Goal: Task Accomplishment & Management: Use online tool/utility

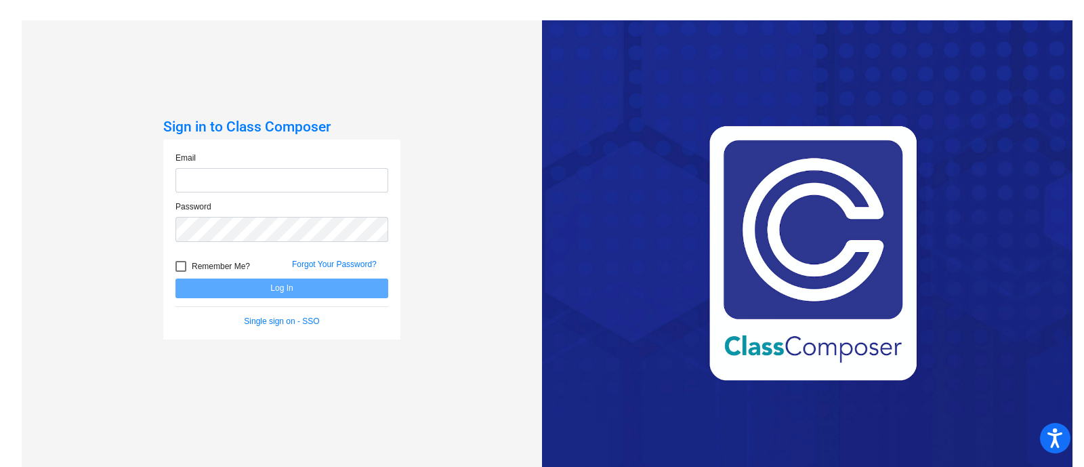
click at [306, 174] on input "email" at bounding box center [282, 180] width 213 height 25
type input "[EMAIL_ADDRESS][PERSON_NAME][DOMAIN_NAME]"
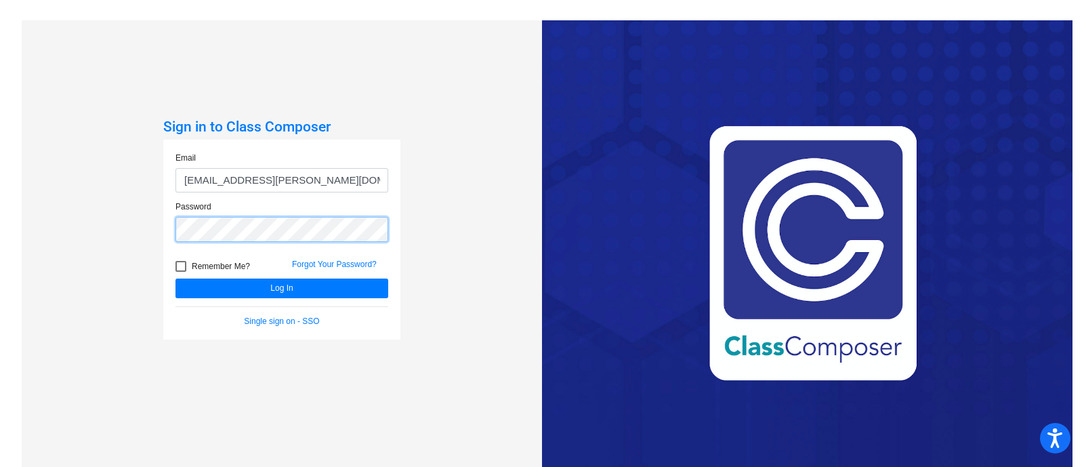
click at [176, 279] on button "Log In" at bounding box center [282, 289] width 213 height 20
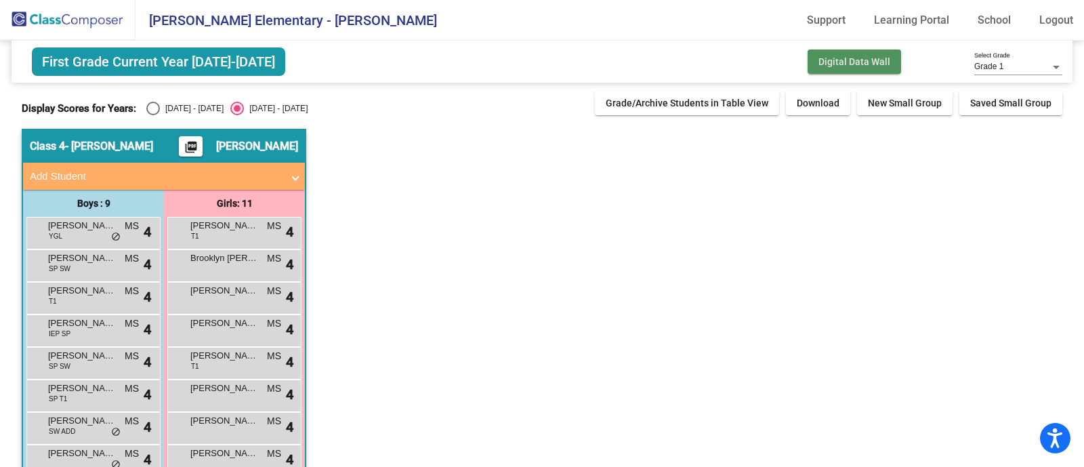
click at [851, 56] on span "Digital Data Wall" at bounding box center [855, 61] width 72 height 11
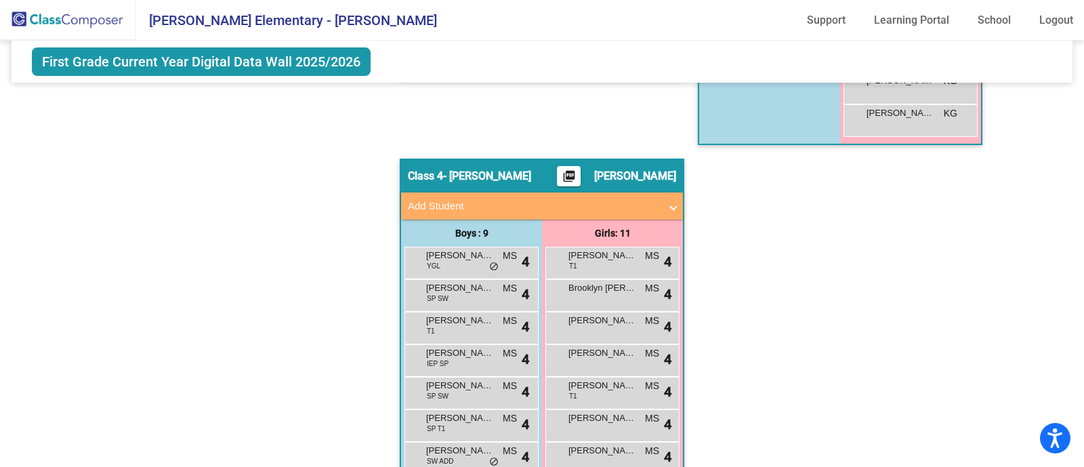
scroll to position [851, 0]
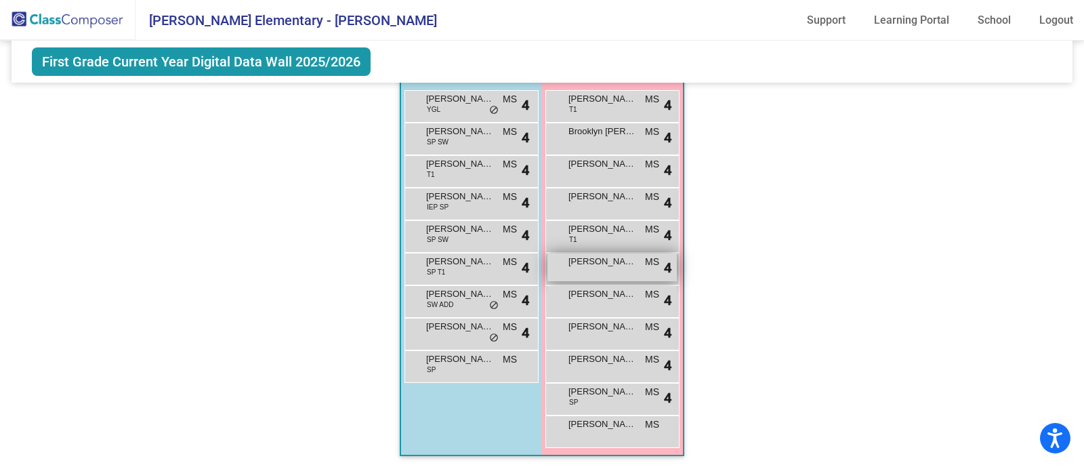
click at [590, 256] on span "[PERSON_NAME]" at bounding box center [603, 262] width 68 height 14
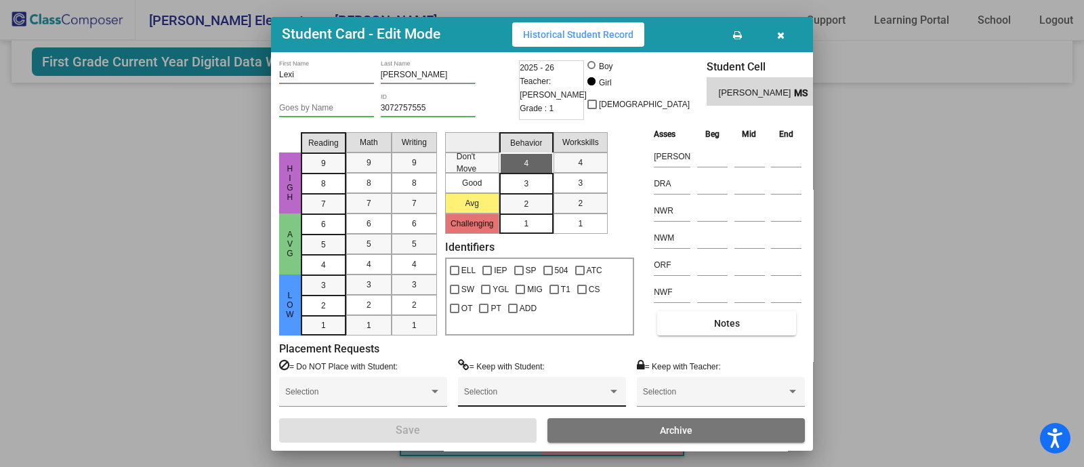
click at [603, 394] on span at bounding box center [536, 396] width 144 height 9
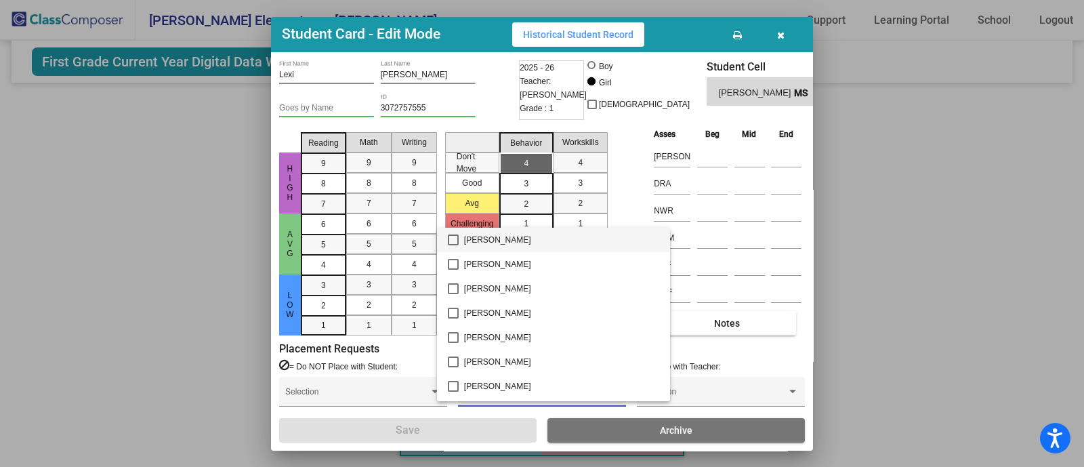
click at [628, 136] on div at bounding box center [542, 233] width 1084 height 467
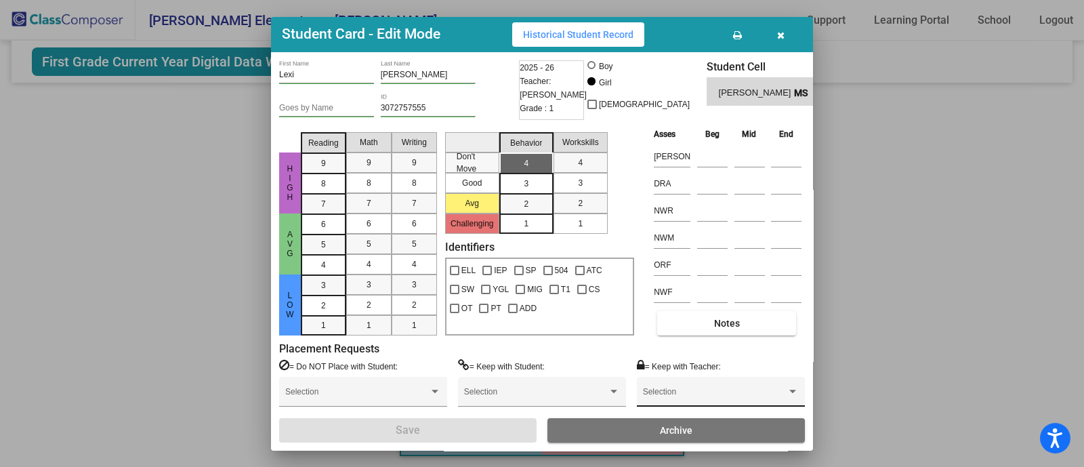
click at [678, 388] on div "Selection" at bounding box center [721, 395] width 156 height 24
click at [571, 354] on div at bounding box center [542, 233] width 1084 height 467
click at [785, 32] on button "button" at bounding box center [780, 34] width 43 height 24
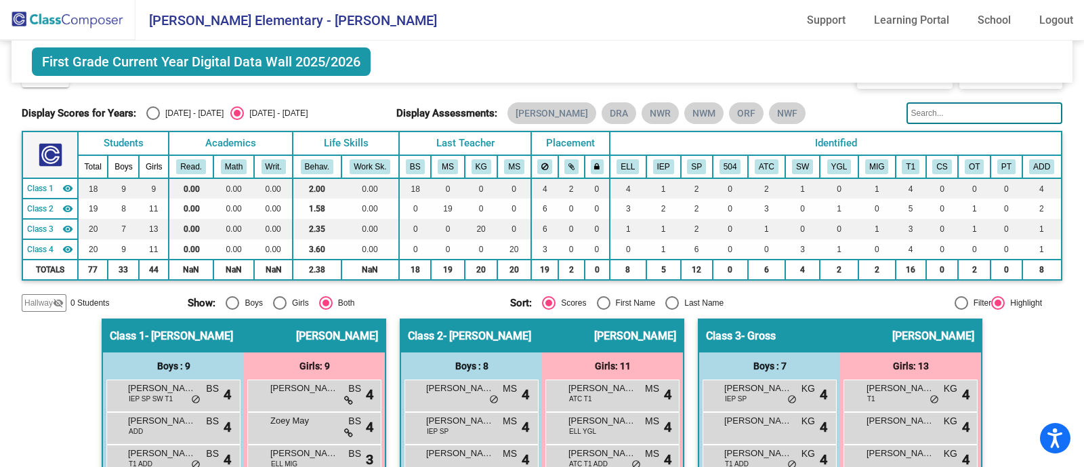
scroll to position [0, 0]
